Goal: Transaction & Acquisition: Purchase product/service

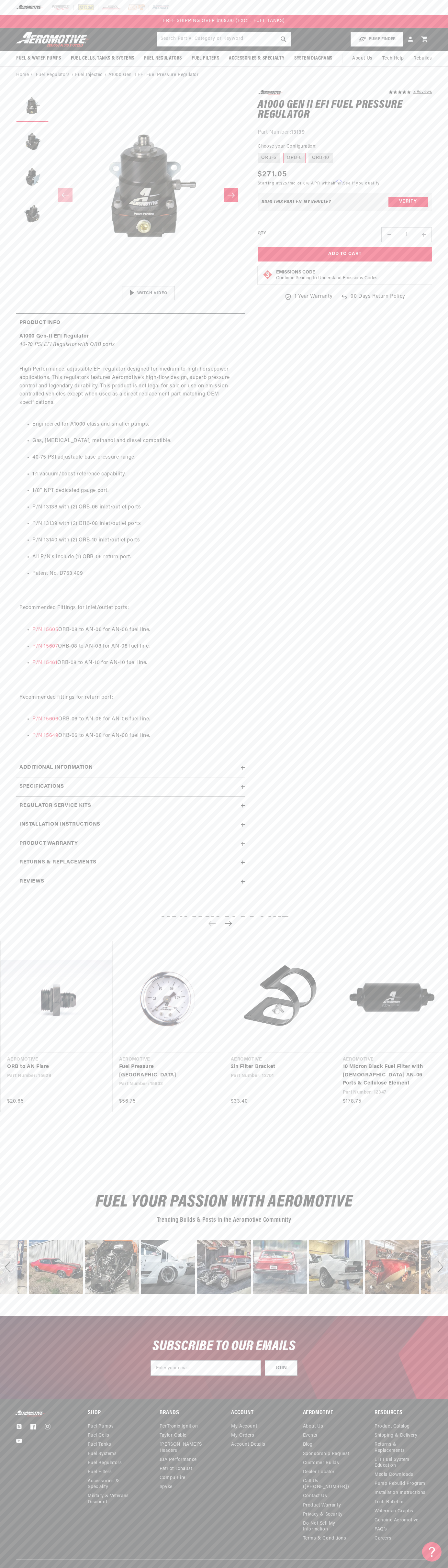
click at [421, 4] on div at bounding box center [224, 7] width 448 height 15
click at [102, 1567] on html "Skip to content Your cart Your cart is empty Loading... You may also like Subto…" at bounding box center [224, 784] width 448 height 1568
